Goal: Task Accomplishment & Management: Manage account settings

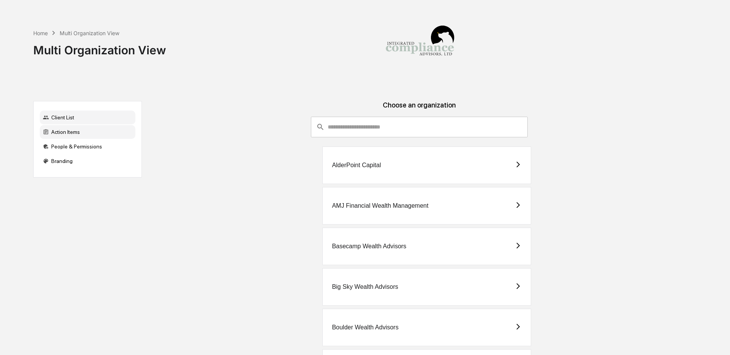
click at [80, 137] on div "Action Items" at bounding box center [88, 132] width 96 height 14
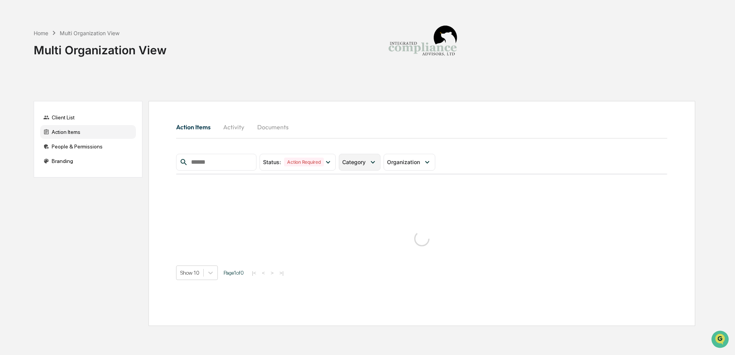
click at [373, 163] on icon at bounding box center [372, 162] width 8 height 8
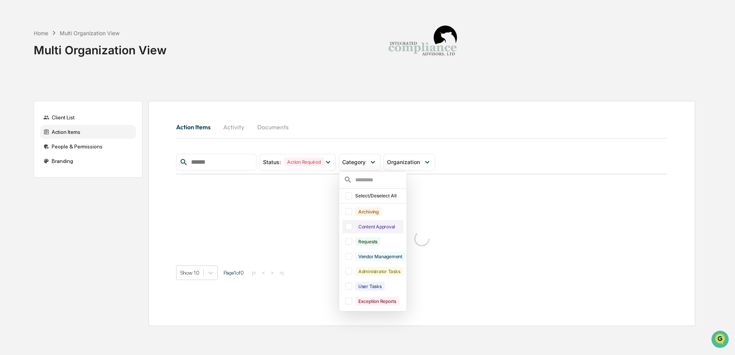
click at [378, 230] on div "Content Approval" at bounding box center [376, 226] width 43 height 9
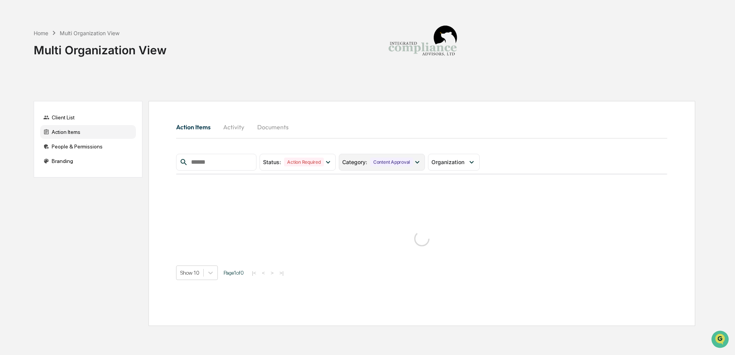
click at [376, 164] on div "Content Approval" at bounding box center [391, 162] width 43 height 9
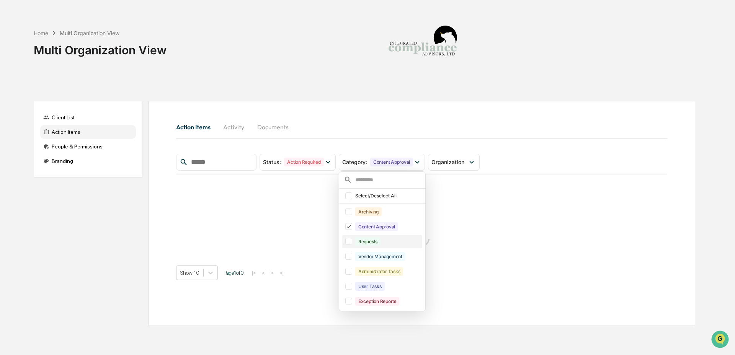
click at [376, 243] on div "Requests" at bounding box center [367, 241] width 25 height 9
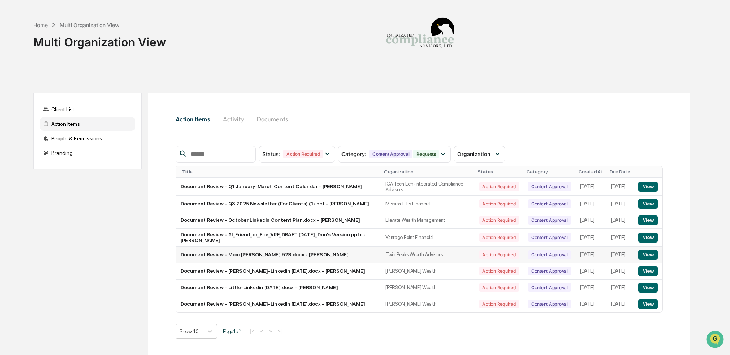
scroll to position [24, 0]
click at [653, 250] on button "View" at bounding box center [649, 255] width 20 height 10
